Goal: Check status: Check status

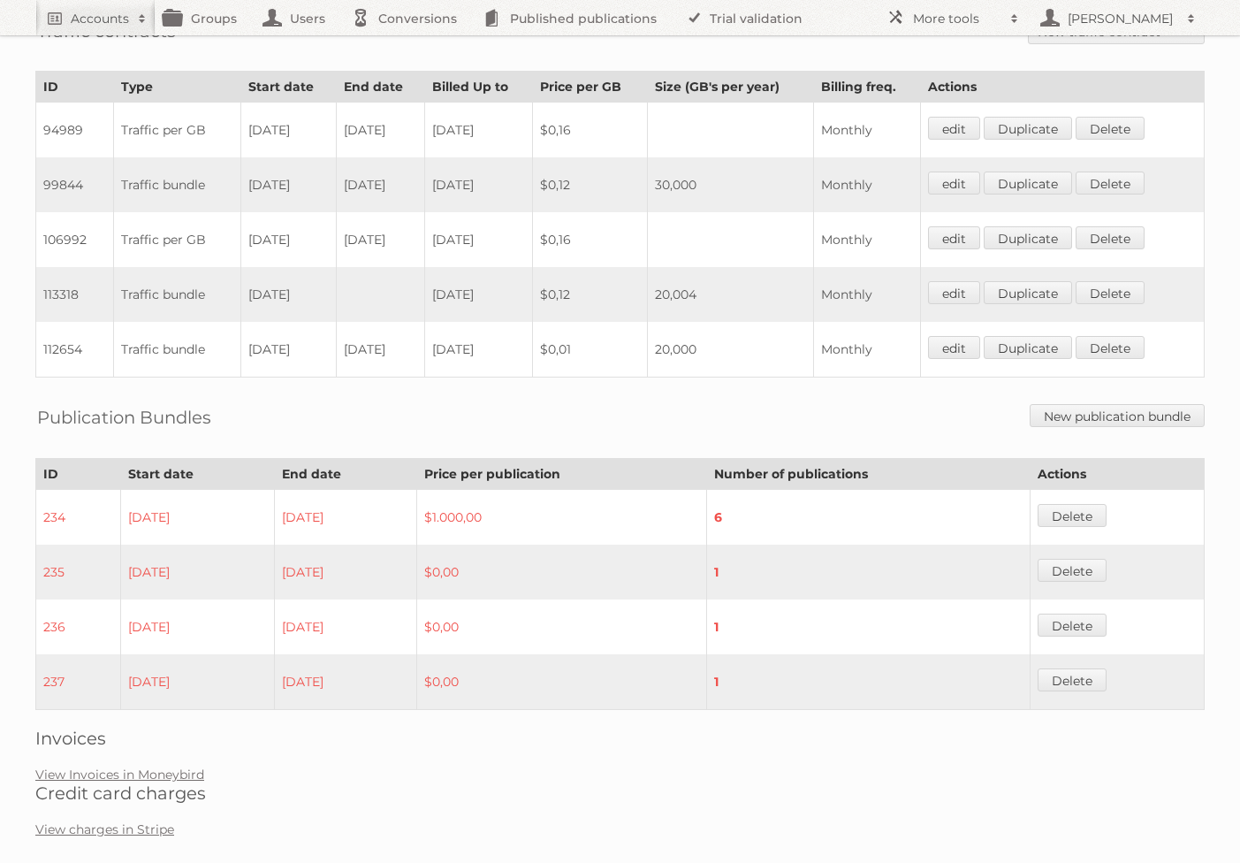
scroll to position [1238, 0]
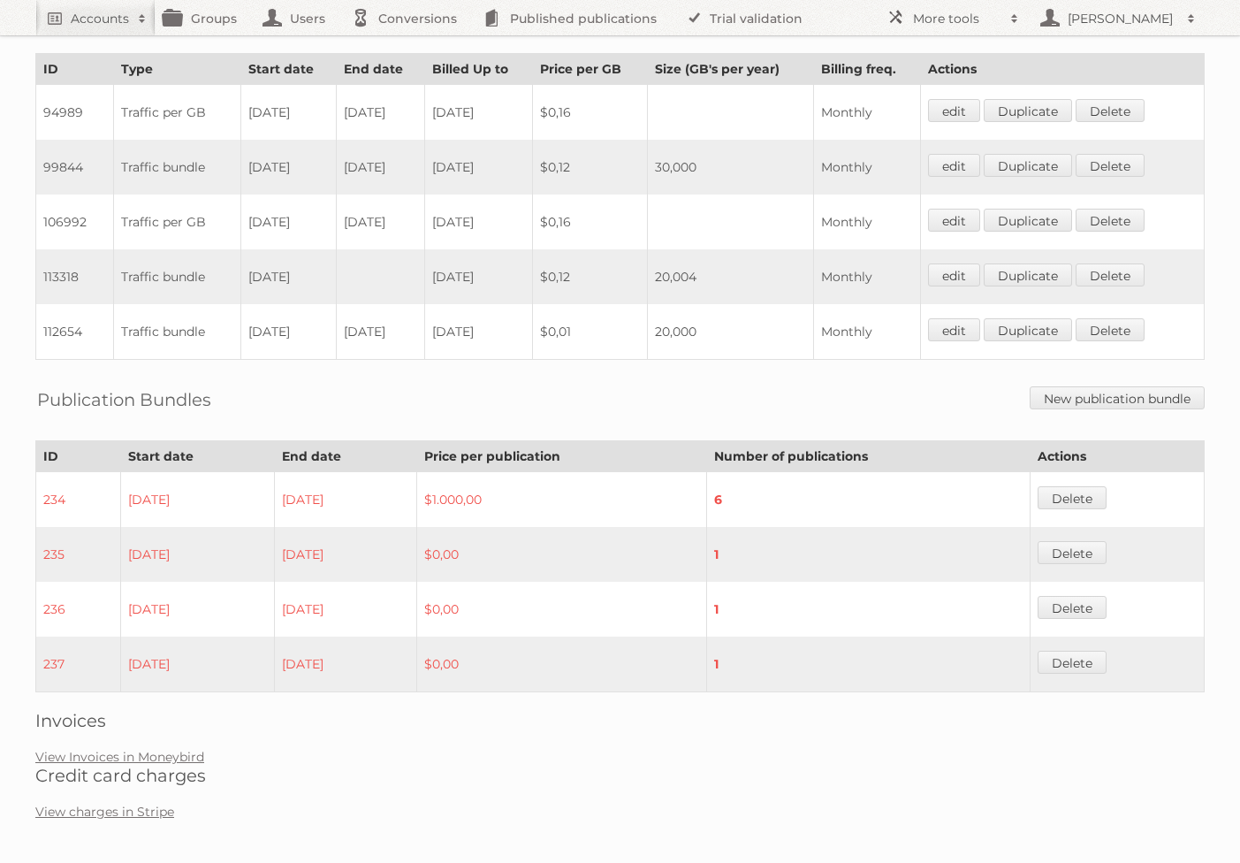
drag, startPoint x: 417, startPoint y: 323, endPoint x: 264, endPoint y: 316, distance: 153.1
click at [269, 316] on tr "112654 Traffic bundle 08-03-2025 08-03-2025 2025-05-07 $0,01 20,000 Monthly edi…" at bounding box center [620, 332] width 1169 height 56
drag, startPoint x: 496, startPoint y: 272, endPoint x: 208, endPoint y: 268, distance: 288.2
click at [208, 268] on tr "113318 Traffic bundle 08-03-2025 2025-09-07 $0,12 20,004 Monthly edit Duplicate…" at bounding box center [620, 276] width 1169 height 55
click at [393, 167] on td "07-03-2024" at bounding box center [380, 167] width 88 height 55
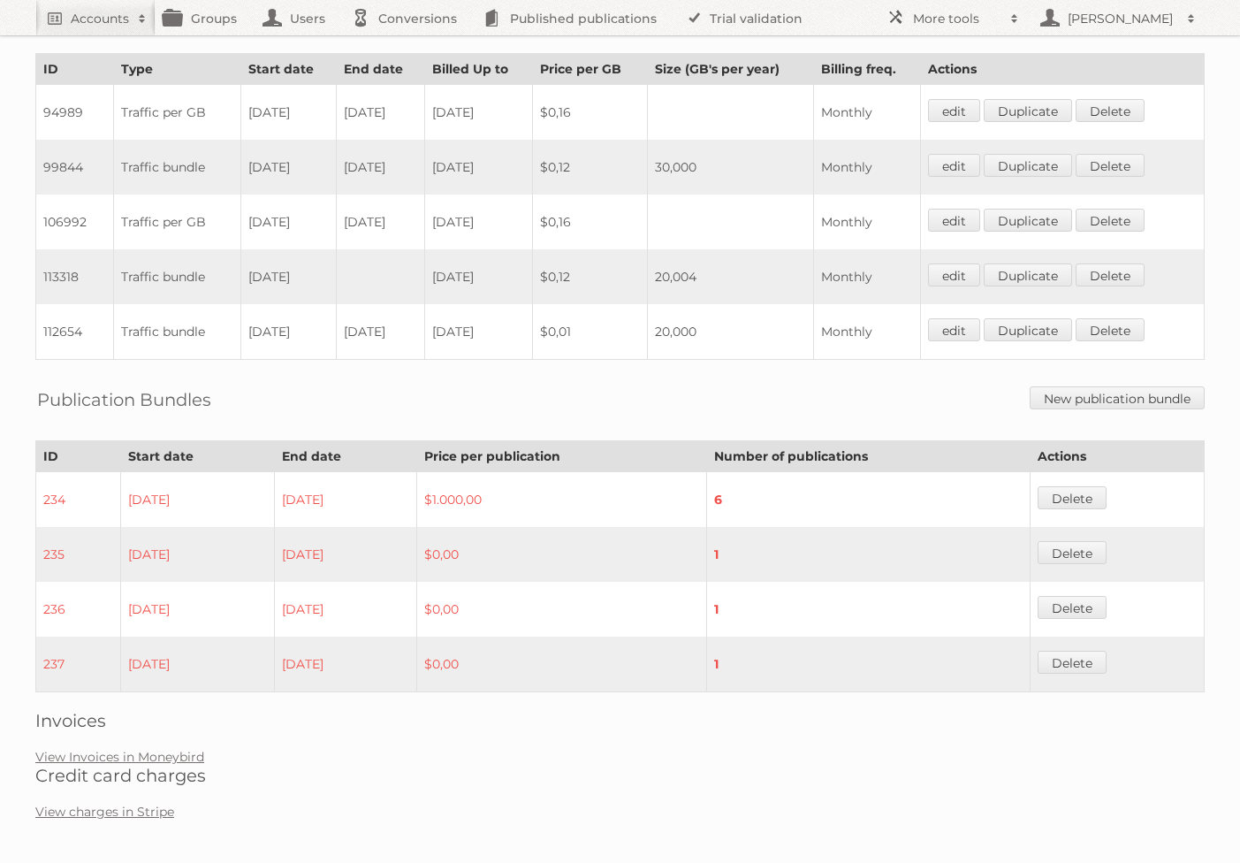
drag, startPoint x: 425, startPoint y: 168, endPoint x: 248, endPoint y: 170, distance: 176.8
click at [248, 170] on tr "99844 Traffic bundle 08-03-2023 07-03-2024 2024-04-07 $0,12 30,000 Monthly edit…" at bounding box center [620, 167] width 1169 height 55
drag, startPoint x: 320, startPoint y: 221, endPoint x: 236, endPoint y: 218, distance: 84.0
click at [240, 218] on td "08-03-2024" at bounding box center [287, 221] width 95 height 55
drag, startPoint x: 412, startPoint y: 221, endPoint x: 267, endPoint y: 195, distance: 147.2
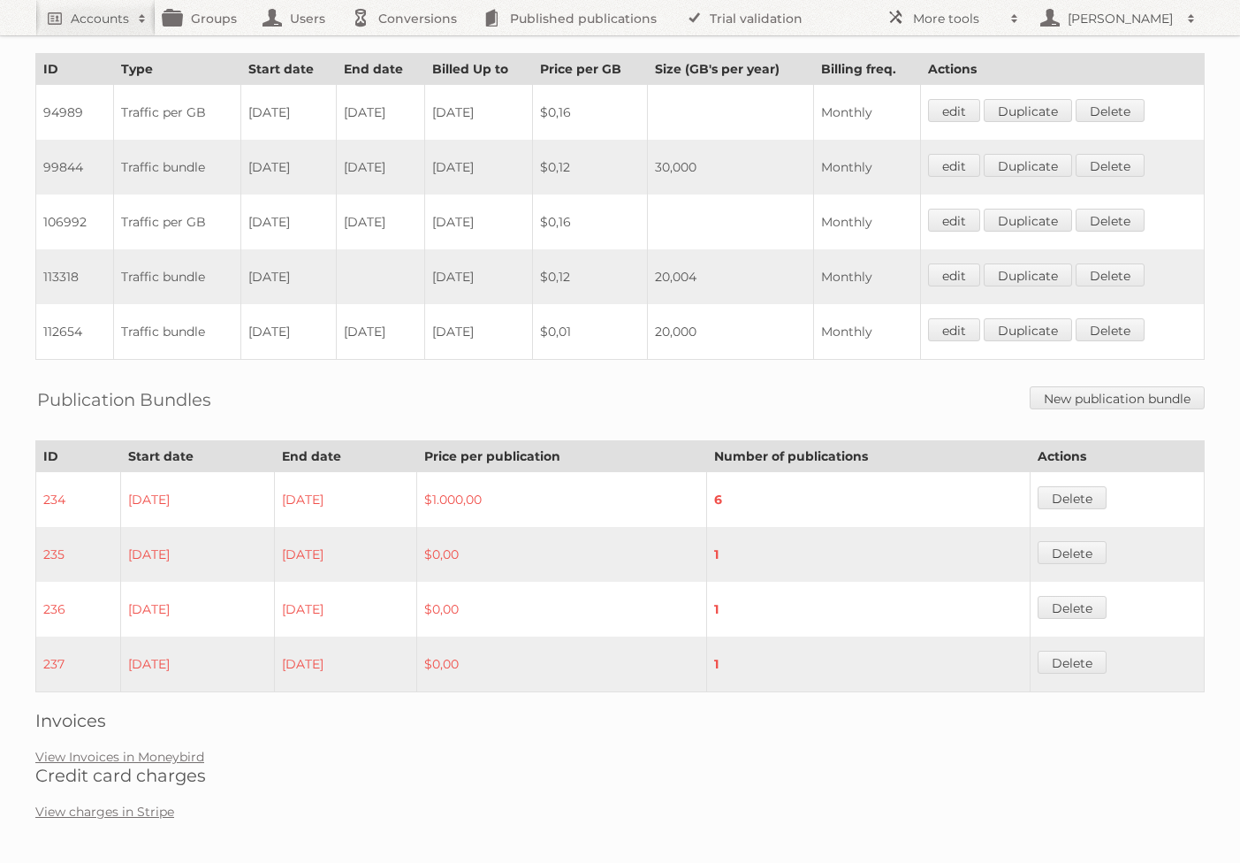
click at [267, 195] on tr "106992 Traffic per GB 08-03-2024 07-03-2025 2025-04-07 $0,16 Monthly edit Dupli…" at bounding box center [620, 221] width 1169 height 55
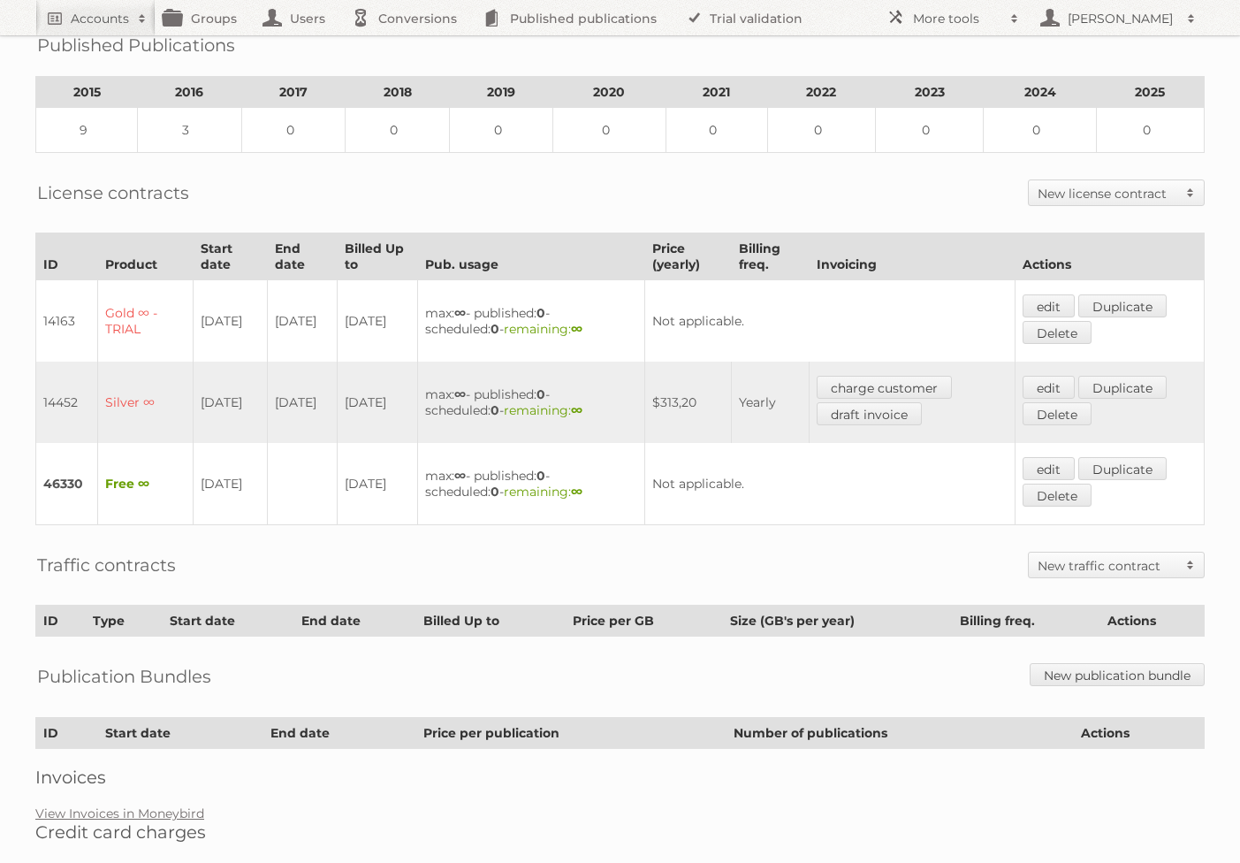
scroll to position [330, 0]
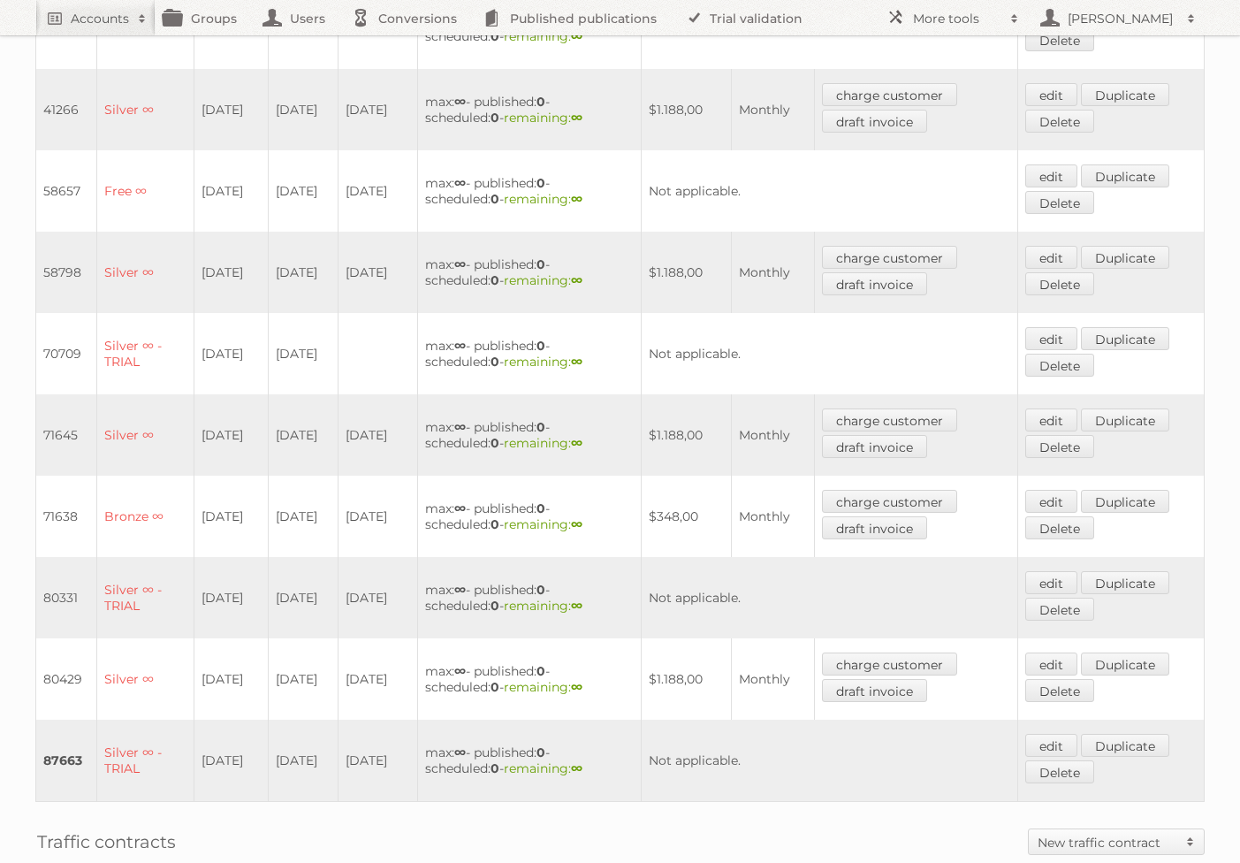
scroll to position [843, 0]
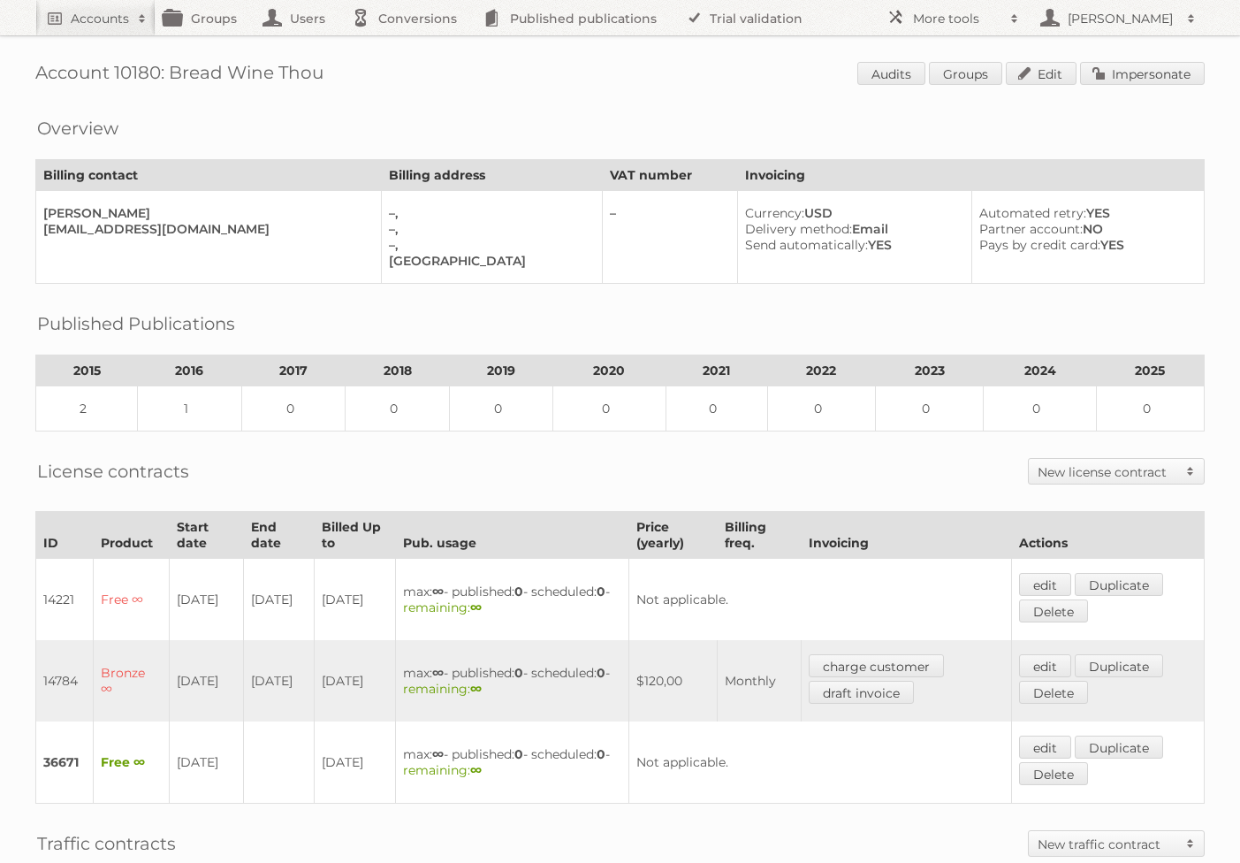
scroll to position [330, 0]
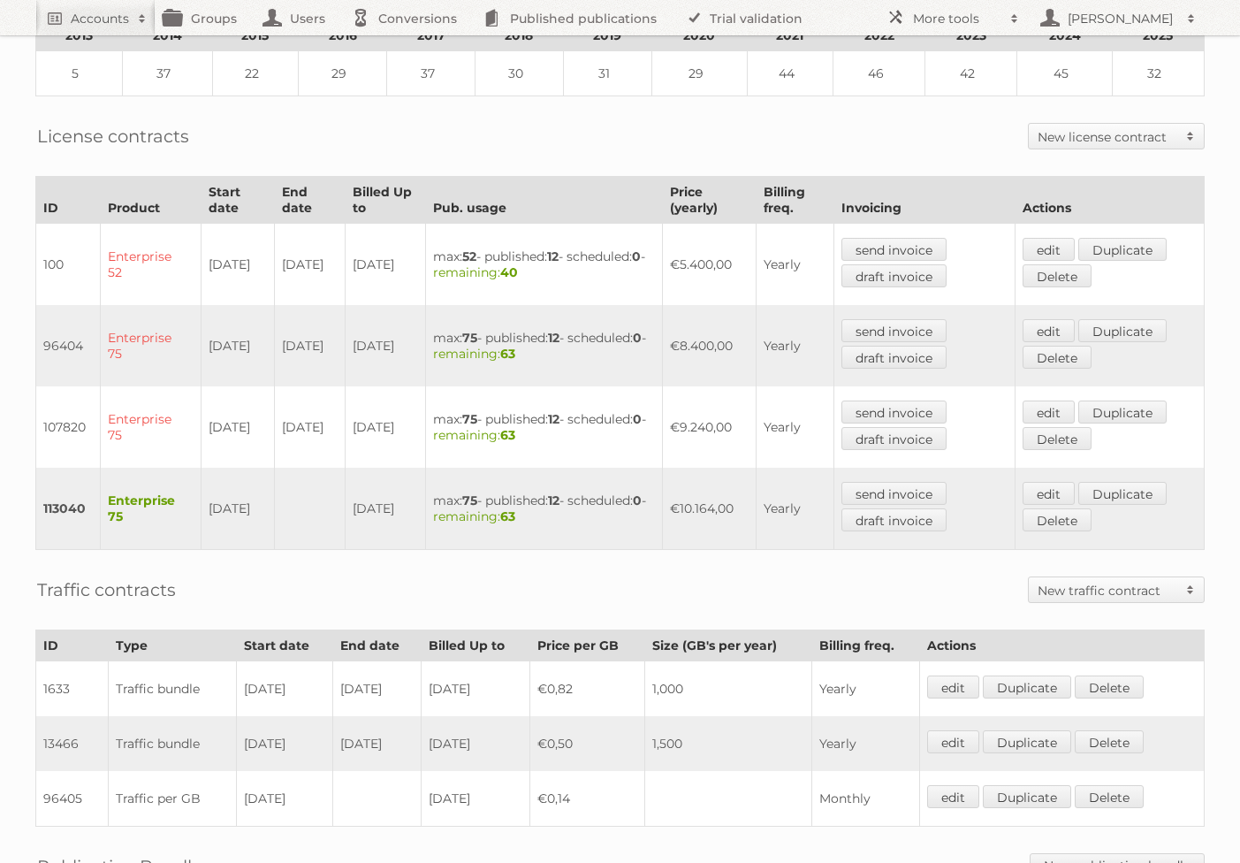
scroll to position [435, 0]
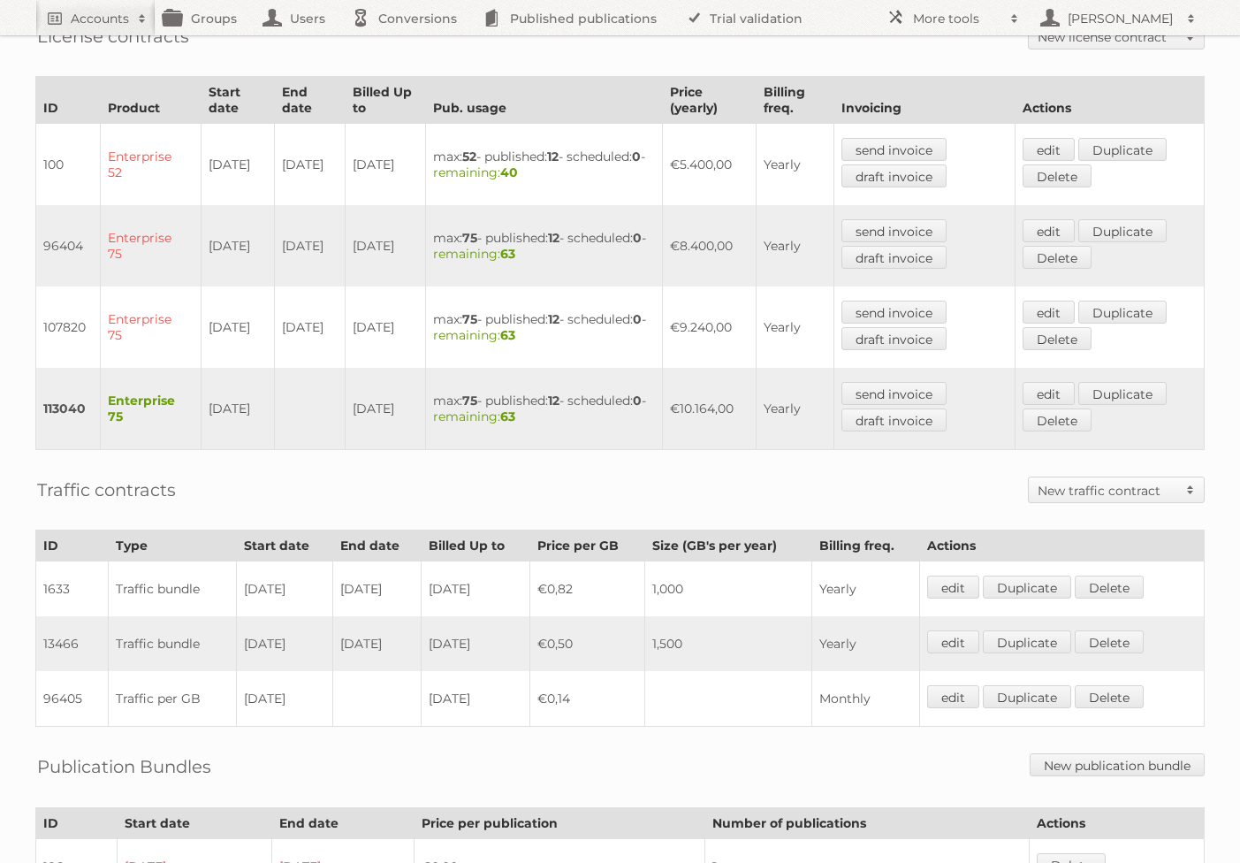
drag, startPoint x: 415, startPoint y: 629, endPoint x: 263, endPoint y: 626, distance: 151.2
click at [263, 626] on tr "13466 Traffic bundle 01-05-2015 30-04-2022 2023-04-30 €0,50 1,500 Yearly edit D…" at bounding box center [620, 643] width 1169 height 55
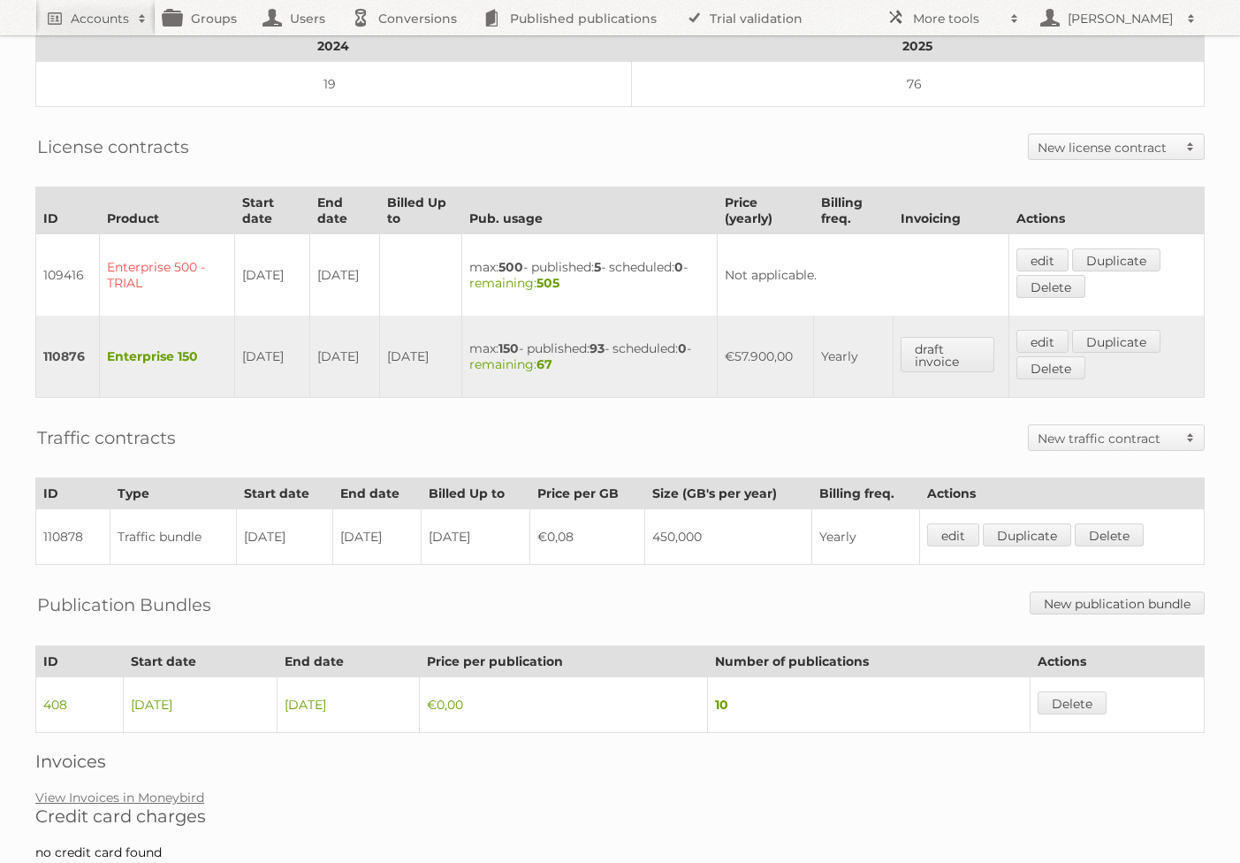
scroll to position [425, 0]
